Goal: Task Accomplishment & Management: Manage account settings

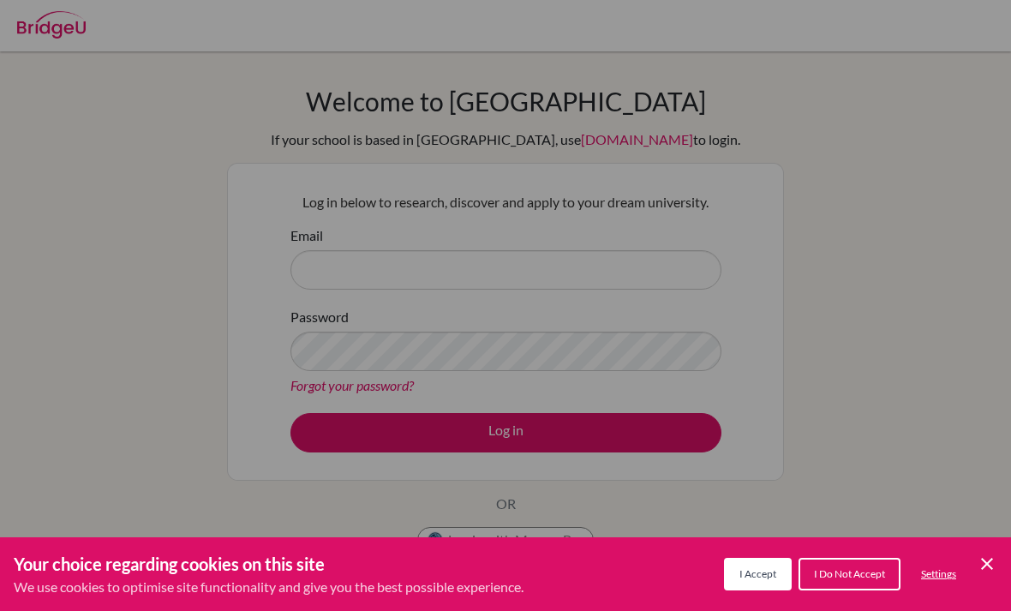
click at [755, 576] on span "I Accept" at bounding box center [758, 573] width 37 height 13
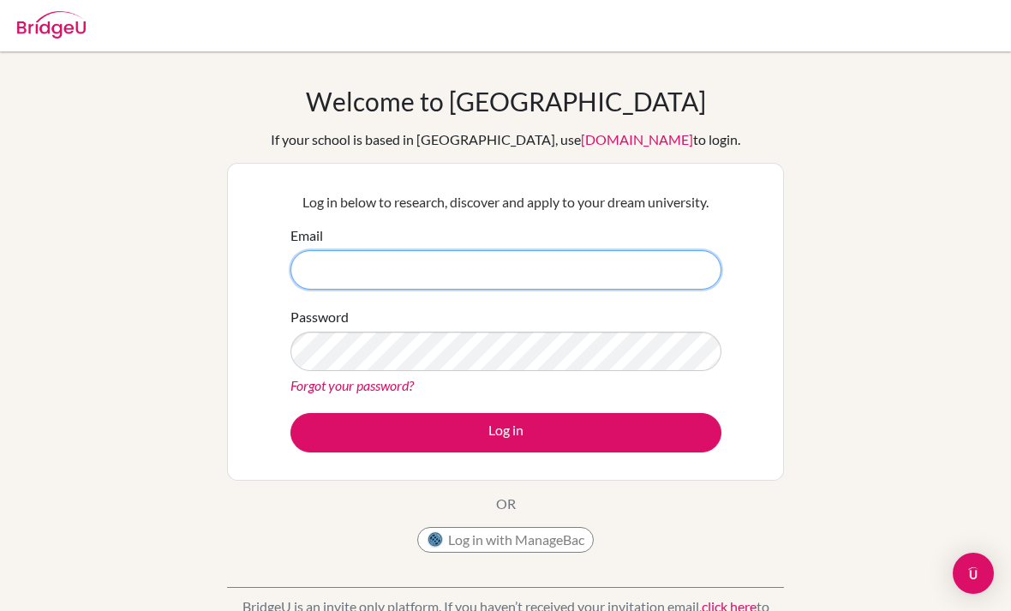
click at [595, 269] on input "Email" at bounding box center [506, 269] width 431 height 39
type input "surilynn08@gmail.com"
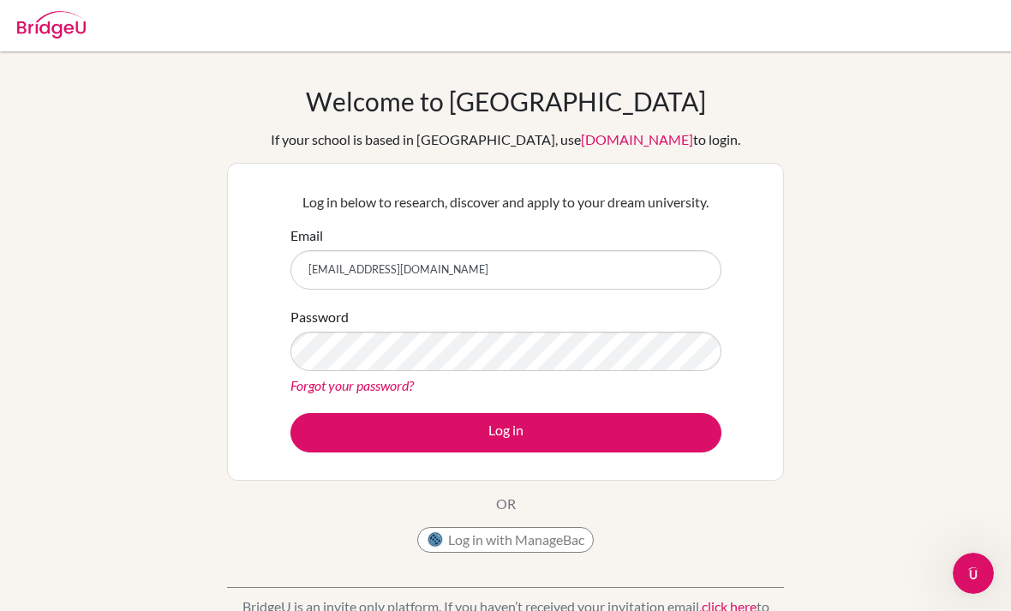
click at [371, 377] on link "Forgot your password?" at bounding box center [352, 385] width 123 height 16
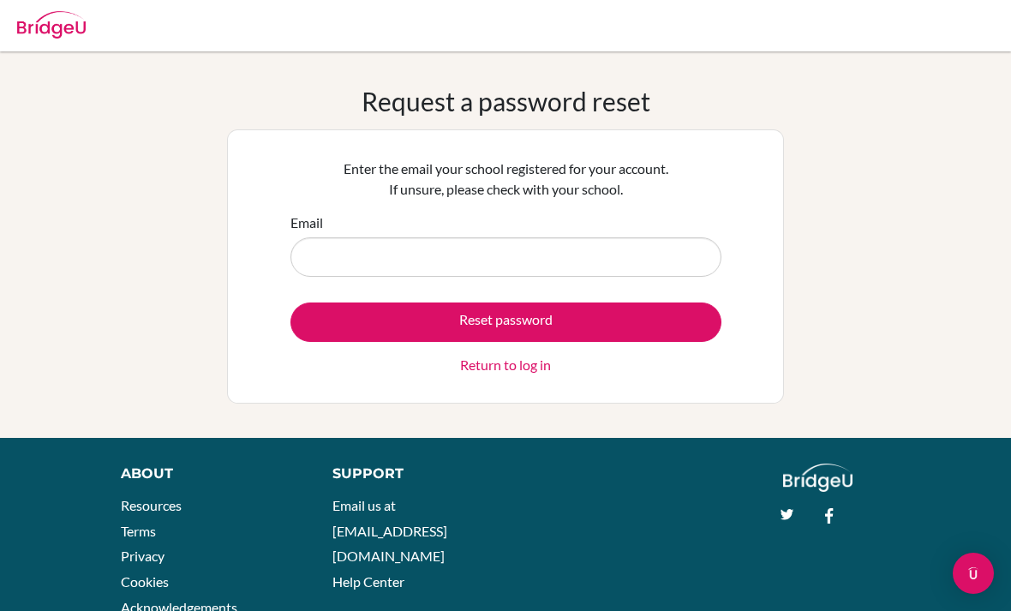
click at [517, 358] on link "Return to log in" at bounding box center [505, 365] width 91 height 21
